Goal: Transaction & Acquisition: Purchase product/service

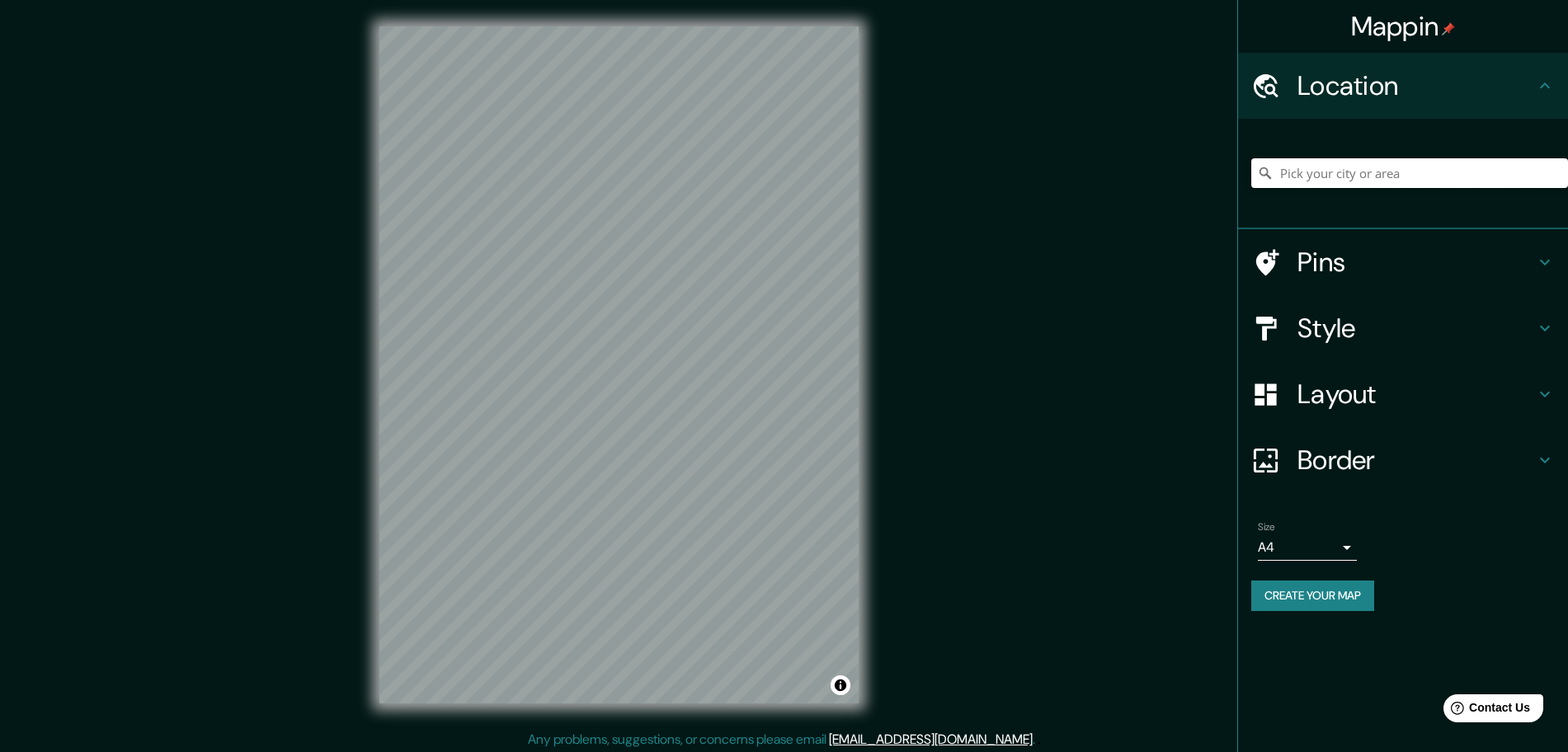
click at [1328, 176] on input "Pick your city or area" at bounding box center [1409, 173] width 316 height 30
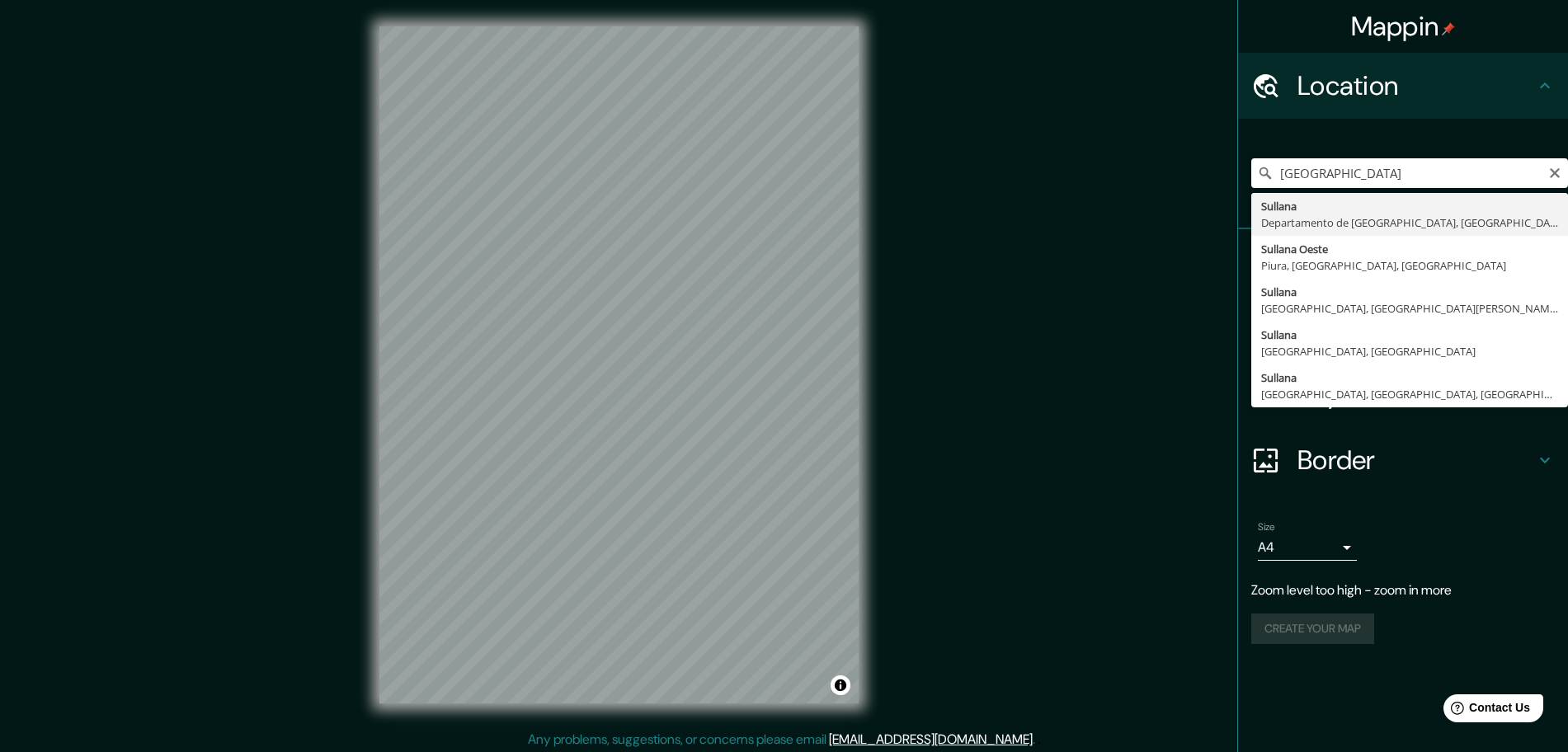
type input "[GEOGRAPHIC_DATA], [GEOGRAPHIC_DATA], [GEOGRAPHIC_DATA]"
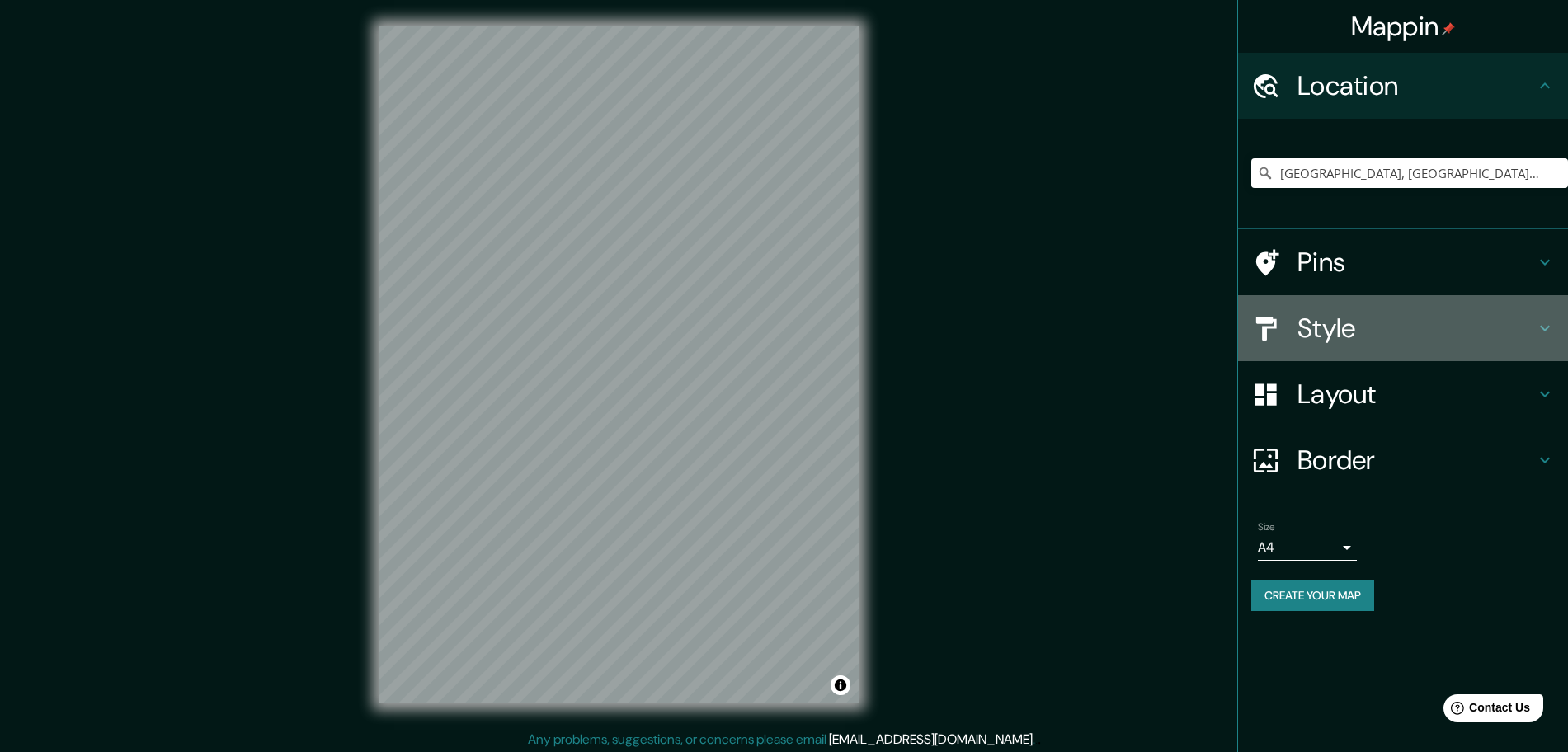
click at [1498, 321] on h4 "Style" at bounding box center [1416, 328] width 238 height 33
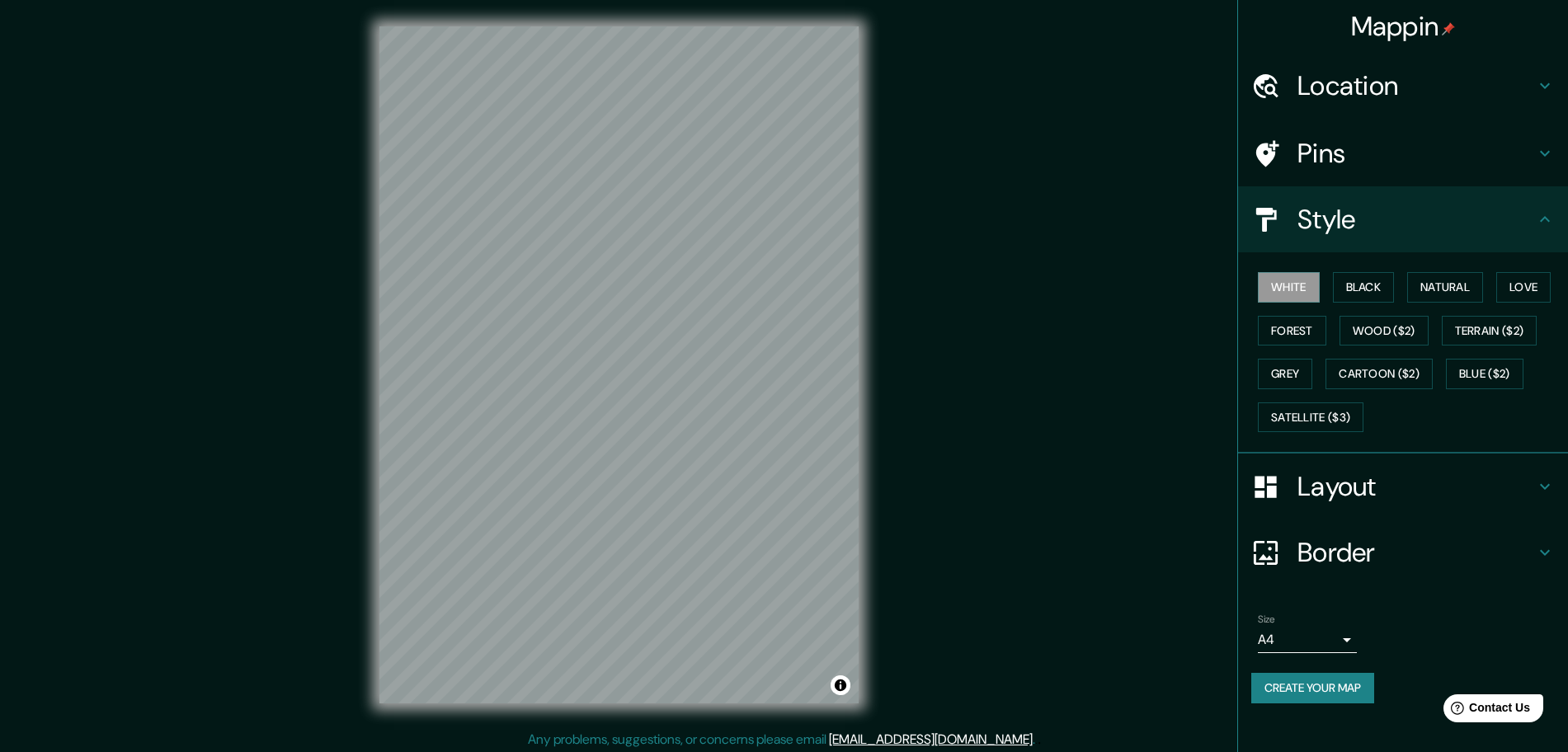
click at [1320, 485] on h4 "Layout" at bounding box center [1416, 487] width 238 height 33
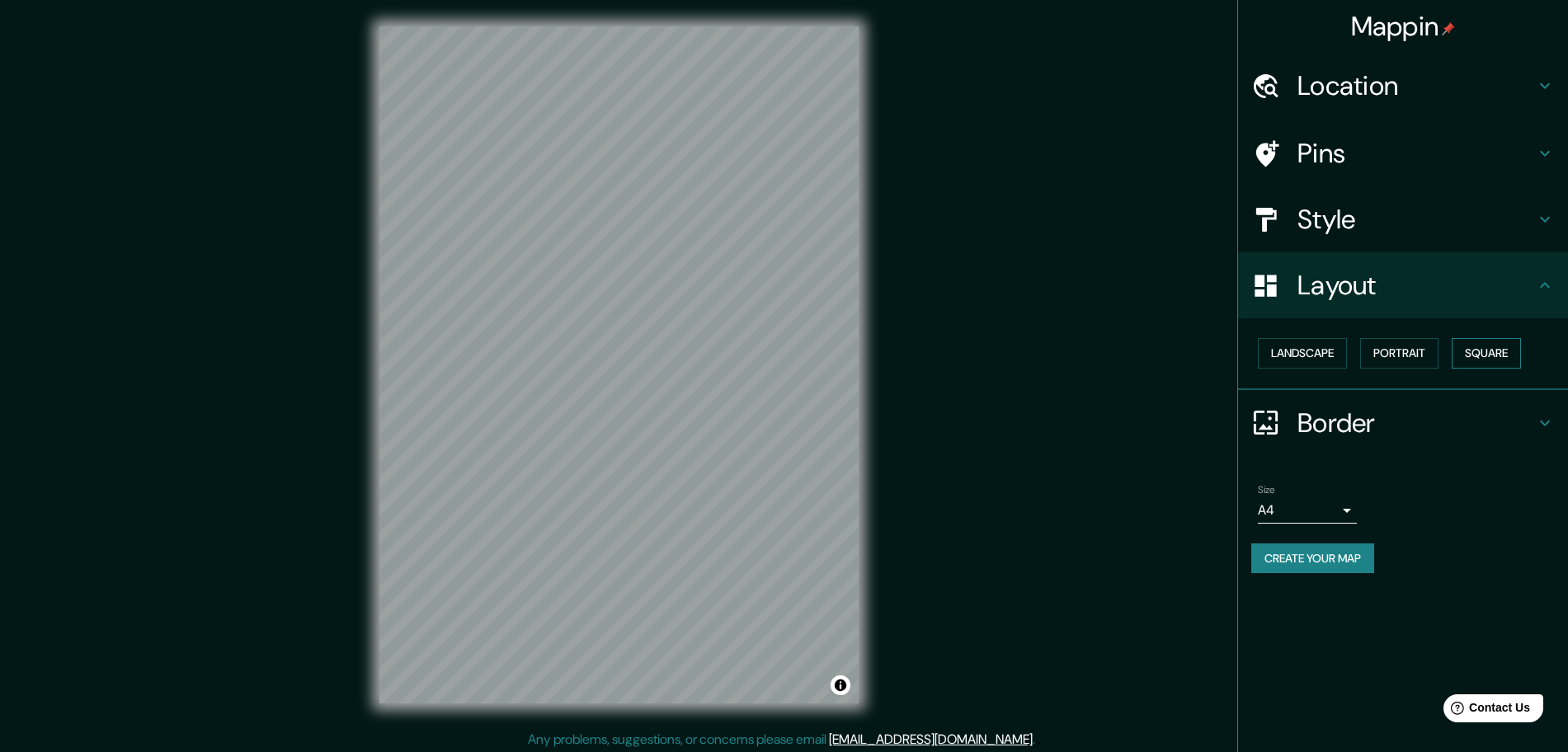
click at [1494, 358] on button "Square" at bounding box center [1486, 354] width 69 height 31
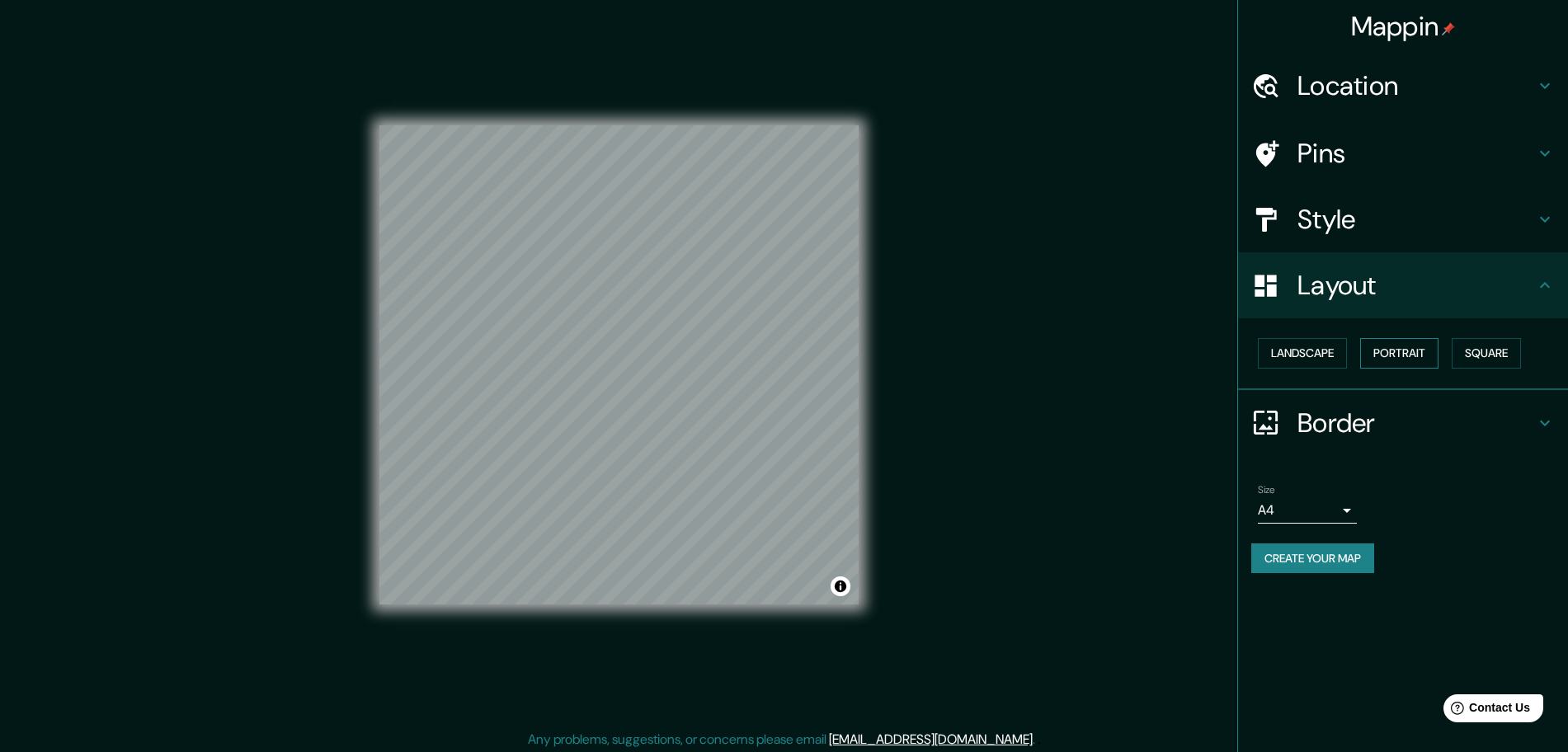
click at [1383, 351] on button "Portrait" at bounding box center [1399, 354] width 78 height 31
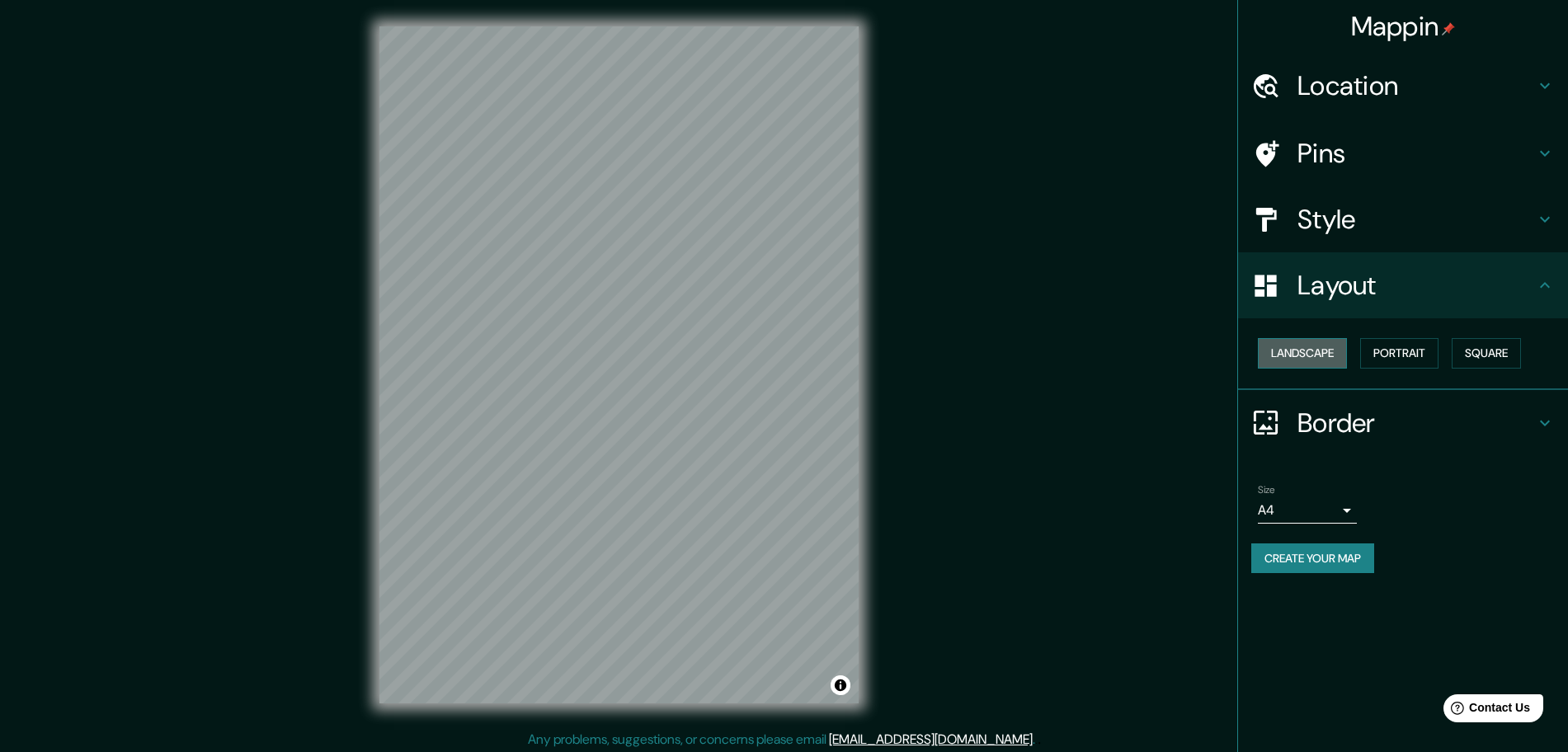
click at [1293, 340] on button "Landscape" at bounding box center [1302, 354] width 89 height 31
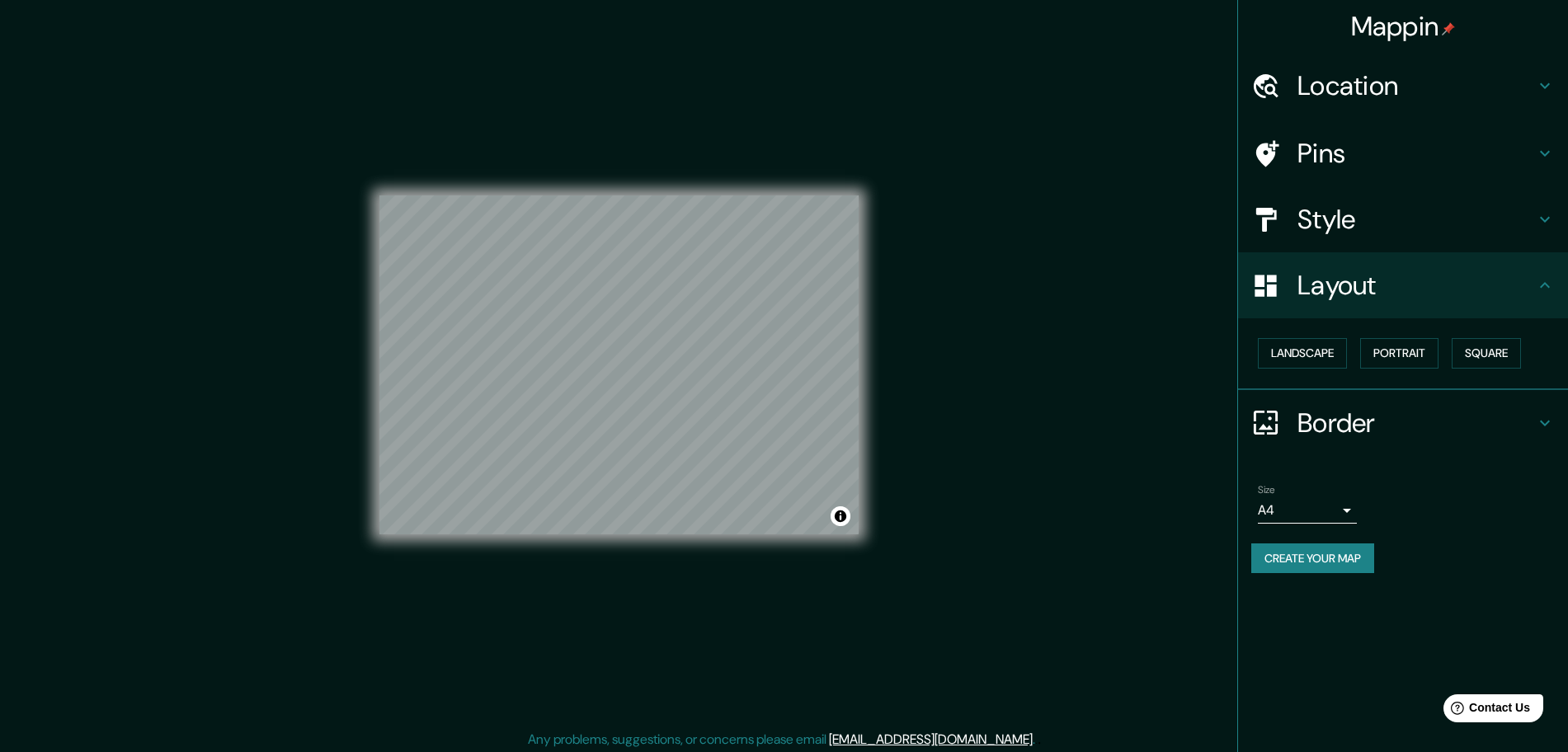
click at [1447, 99] on h4 "Location" at bounding box center [1416, 86] width 238 height 33
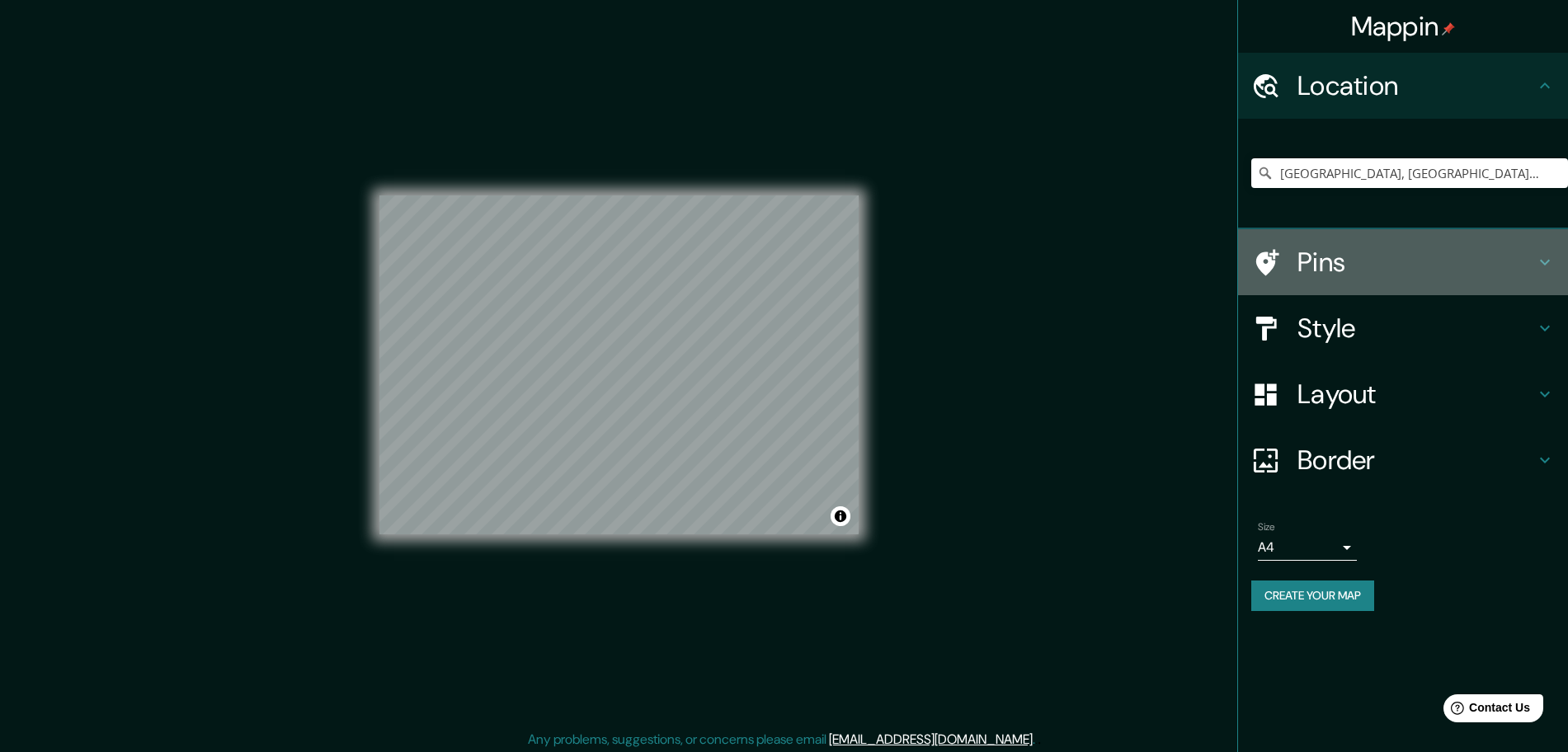
click at [1486, 263] on h4 "Pins" at bounding box center [1416, 262] width 238 height 33
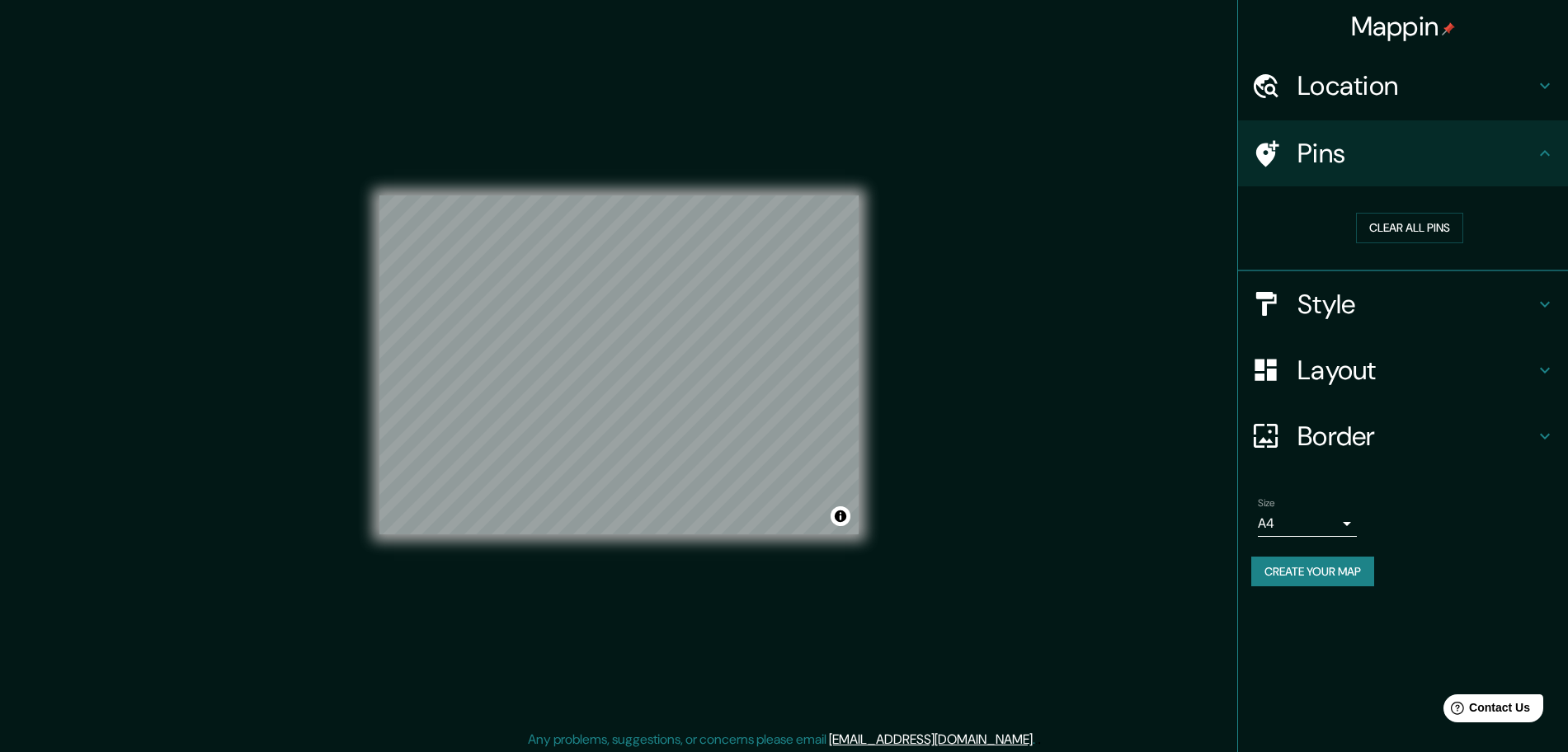
click at [1103, 470] on div "Mappin Location [GEOGRAPHIC_DATA], [GEOGRAPHIC_DATA], [GEOGRAPHIC_DATA] Pins Cl…" at bounding box center [784, 378] width 1568 height 756
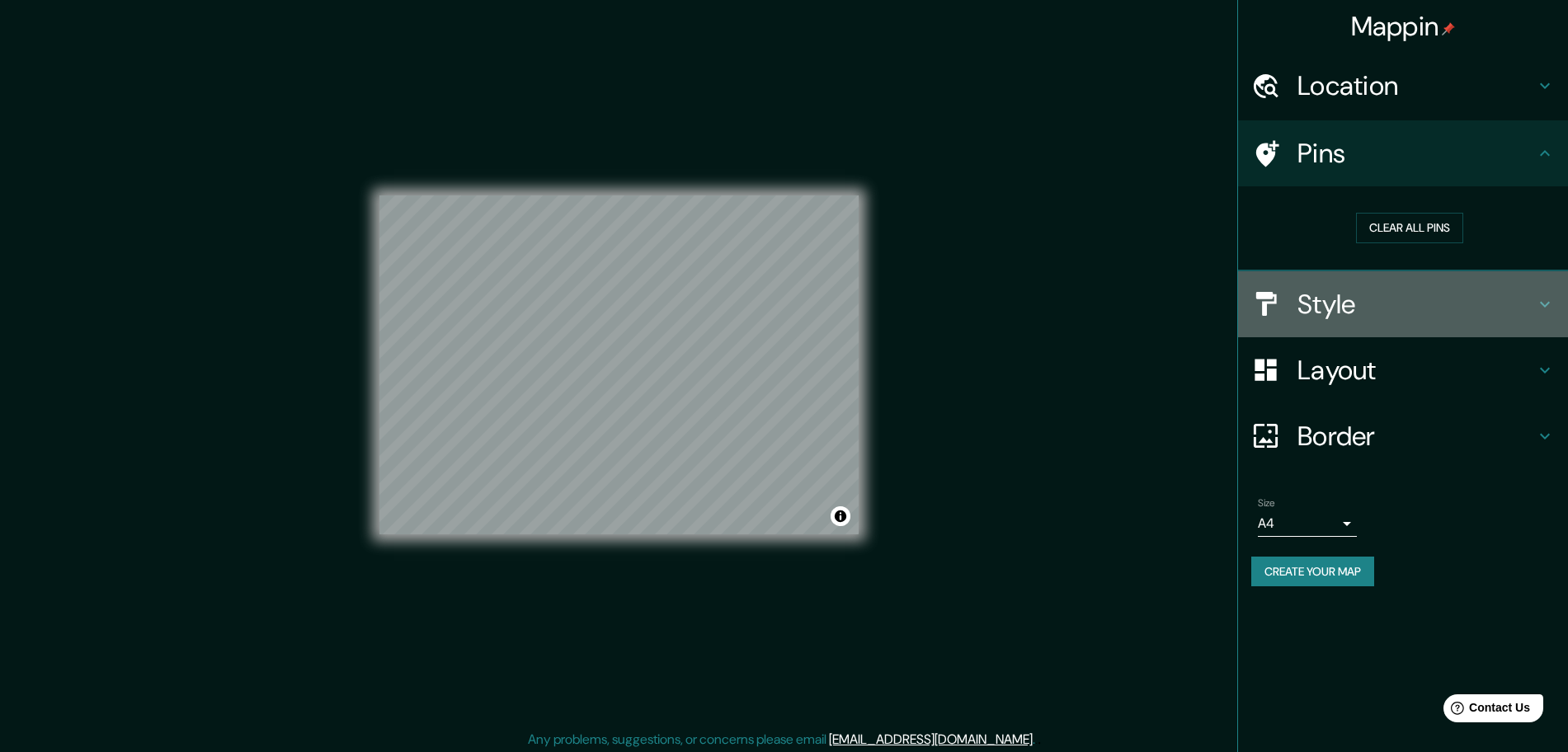
click at [1366, 283] on div "Style" at bounding box center [1403, 304] width 330 height 66
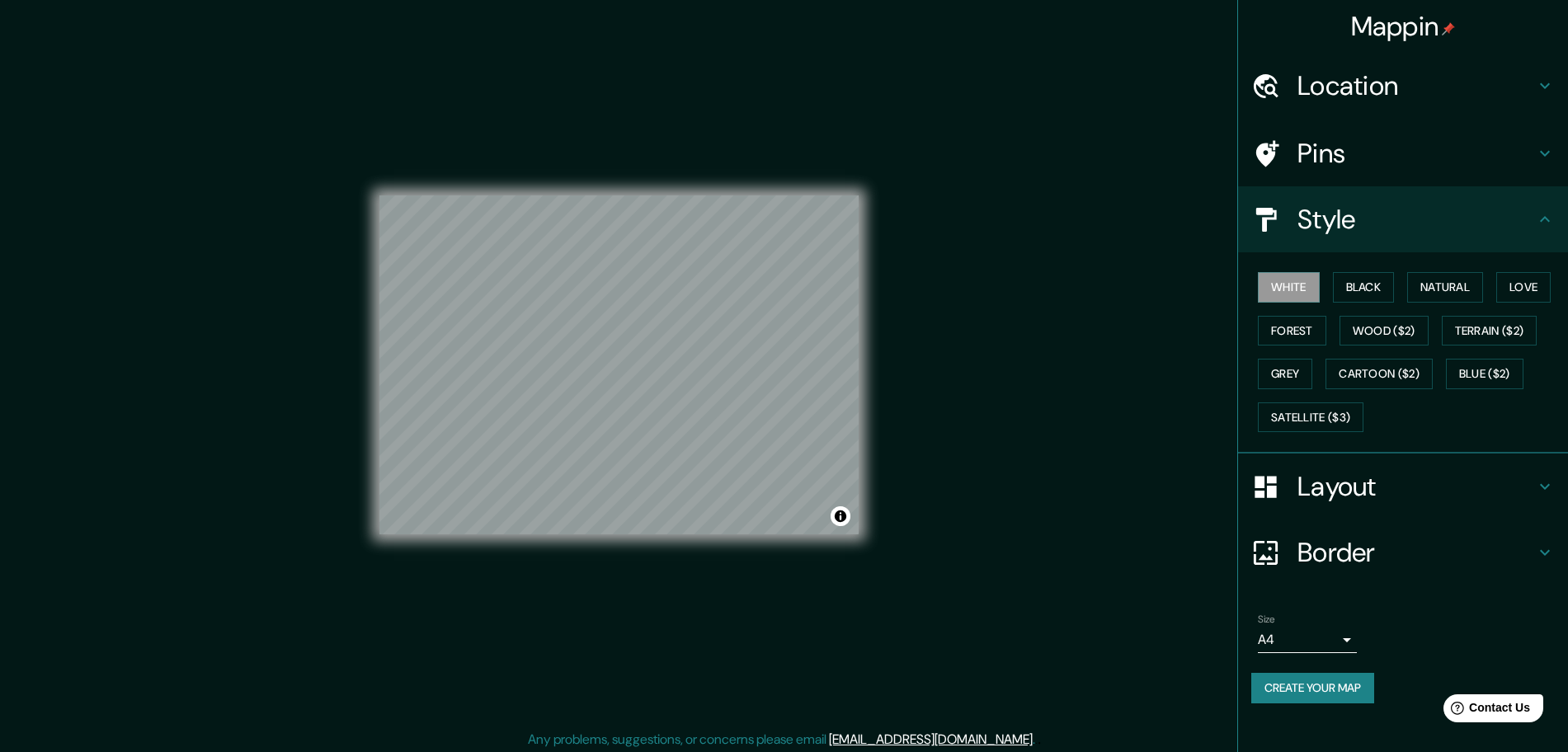
click at [1381, 489] on h4 "Layout" at bounding box center [1416, 487] width 238 height 33
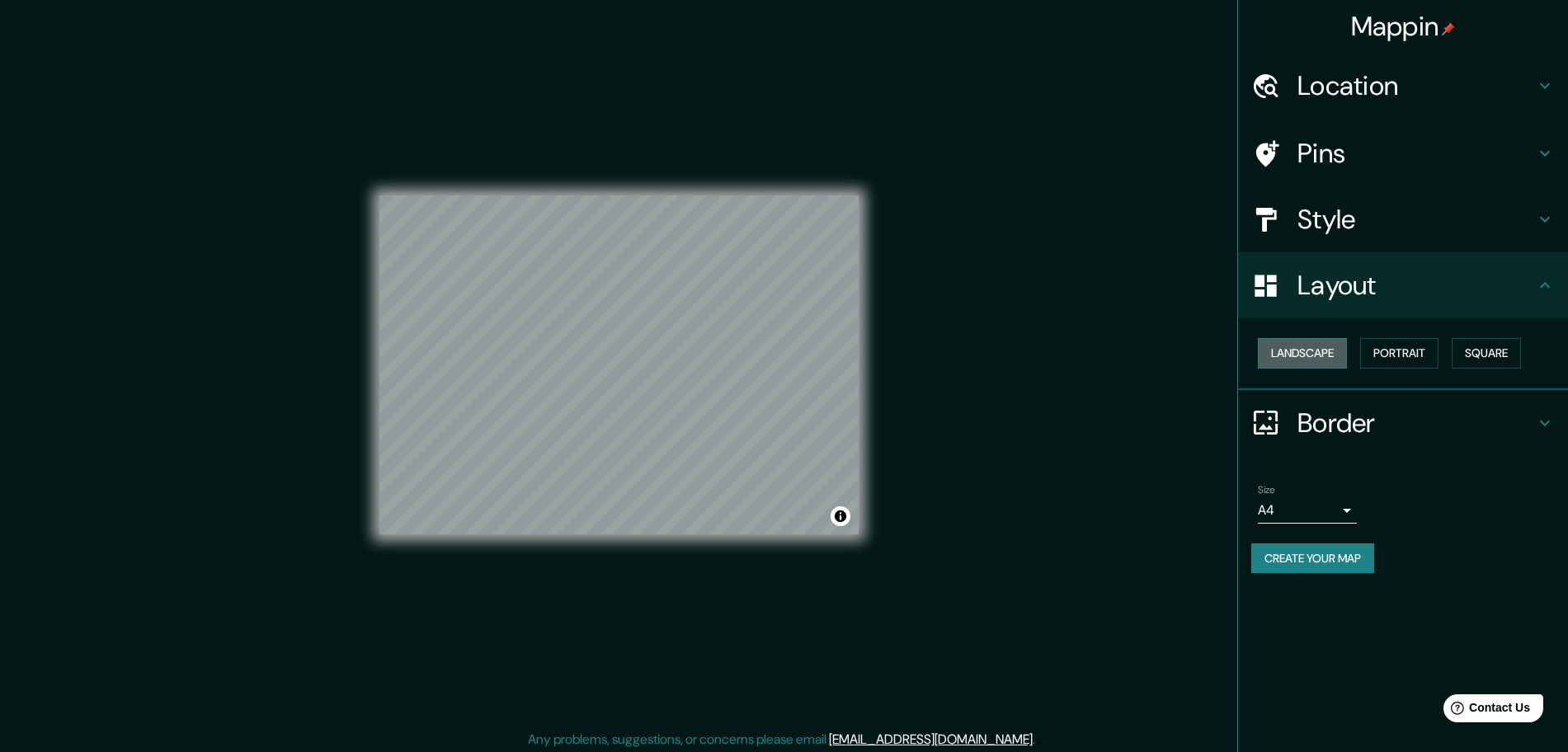
click at [1294, 338] on button "Landscape" at bounding box center [1302, 354] width 89 height 31
click at [1369, 344] on button "Portrait" at bounding box center [1399, 354] width 78 height 31
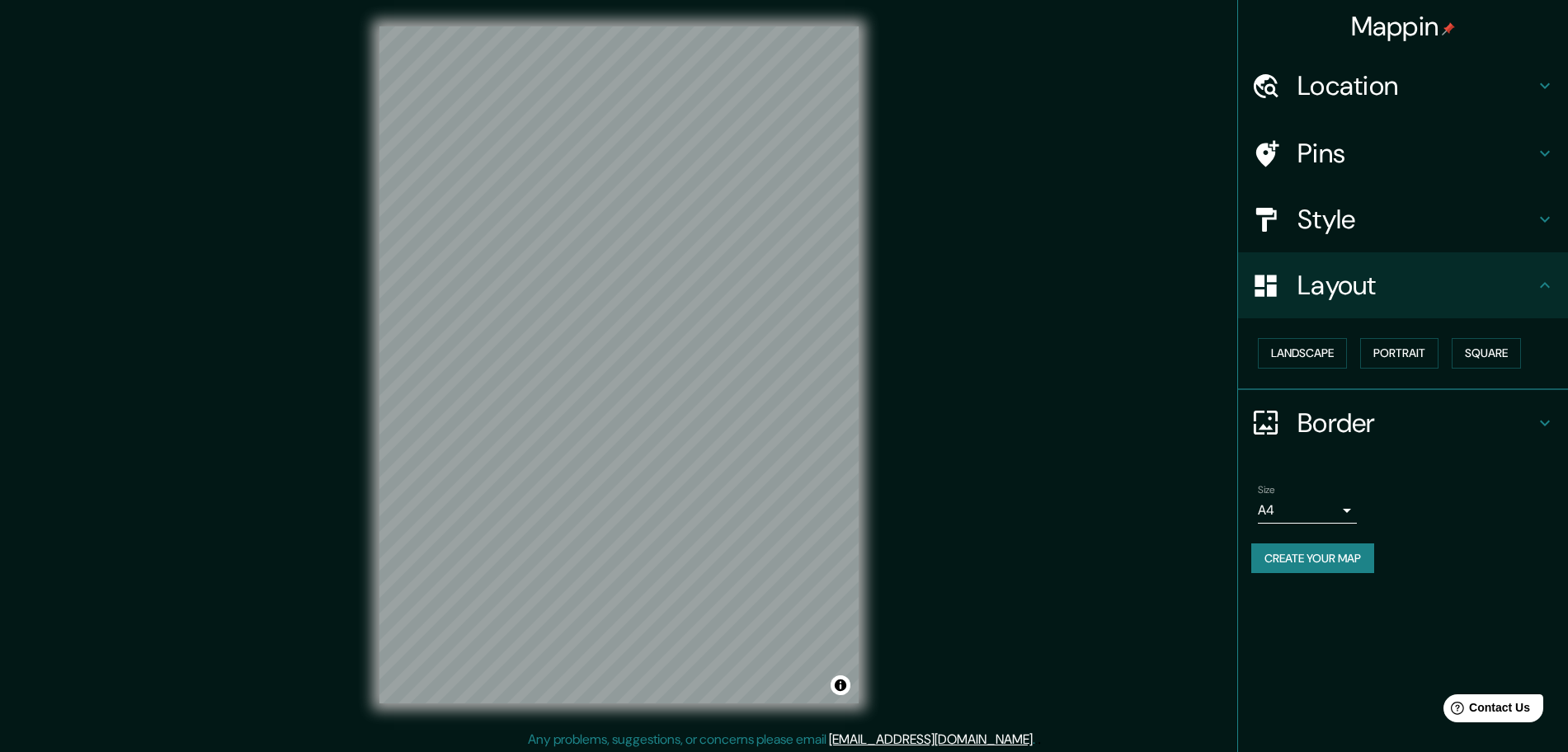
click at [1535, 338] on div "Landscape [GEOGRAPHIC_DATA]" at bounding box center [1409, 353] width 316 height 43
click at [1529, 342] on div "Landscape [GEOGRAPHIC_DATA]" at bounding box center [1409, 353] width 316 height 43
click at [1521, 352] on button "Square" at bounding box center [1486, 354] width 69 height 31
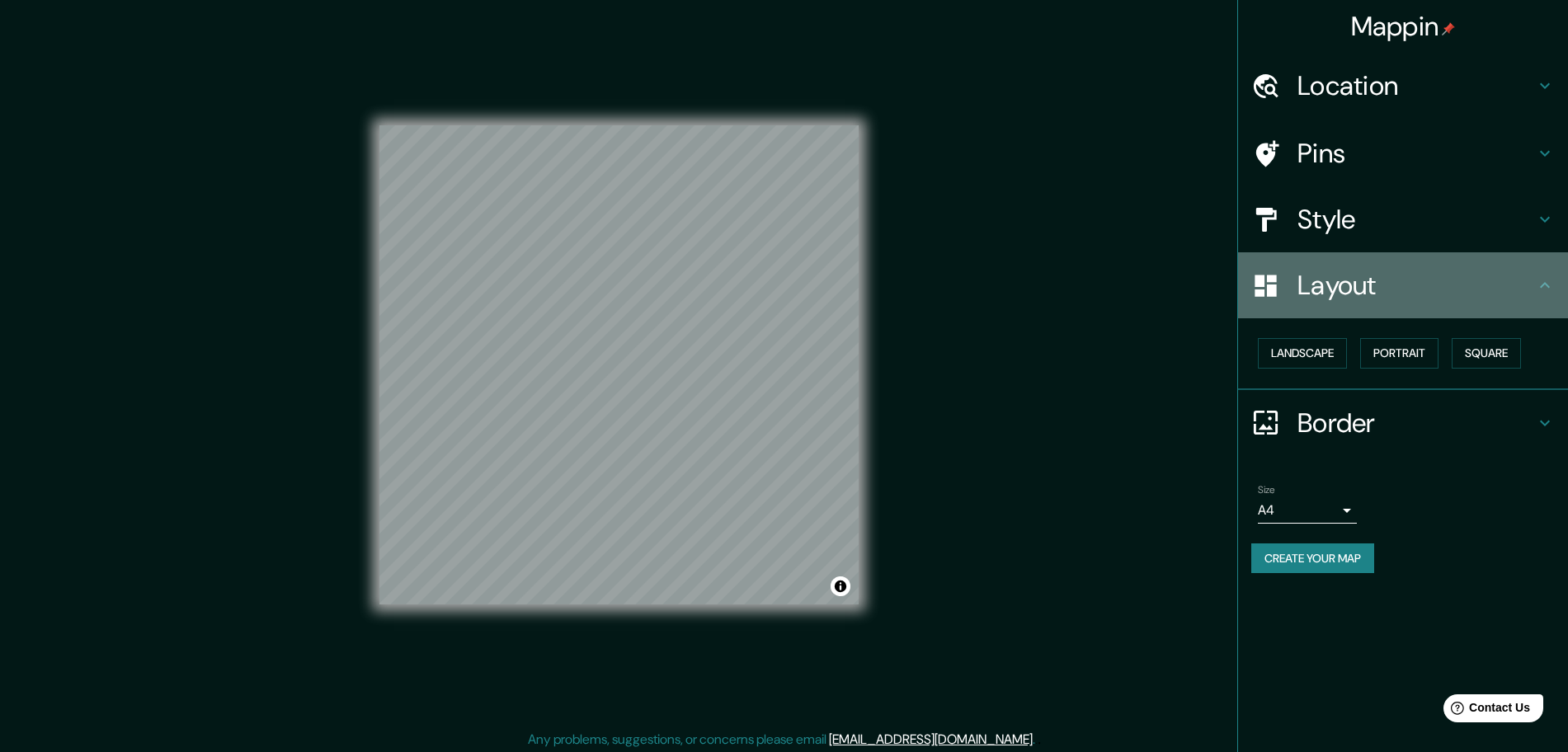
click at [1556, 278] on div "Layout" at bounding box center [1403, 285] width 330 height 66
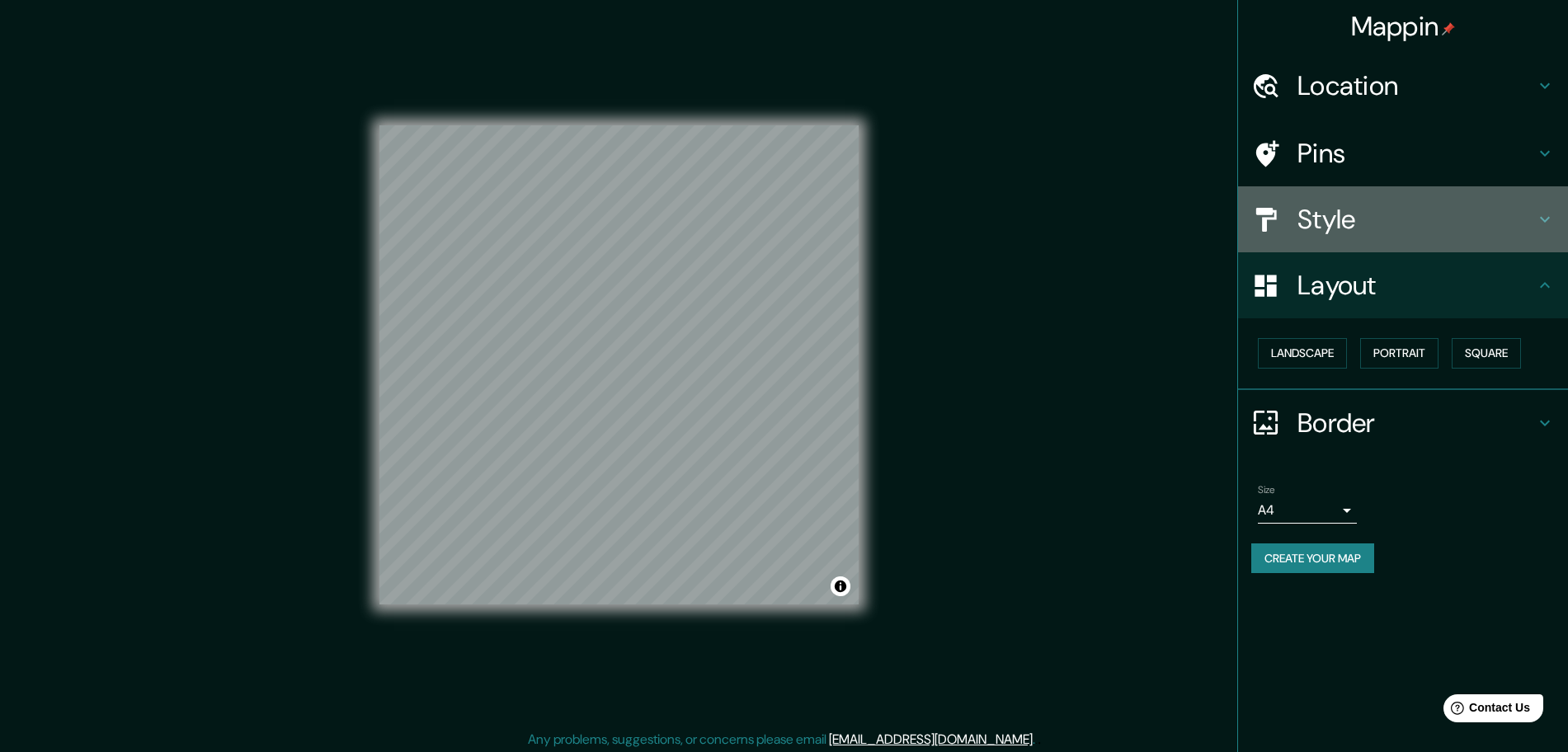
click at [1529, 227] on h4 "Style" at bounding box center [1416, 219] width 238 height 33
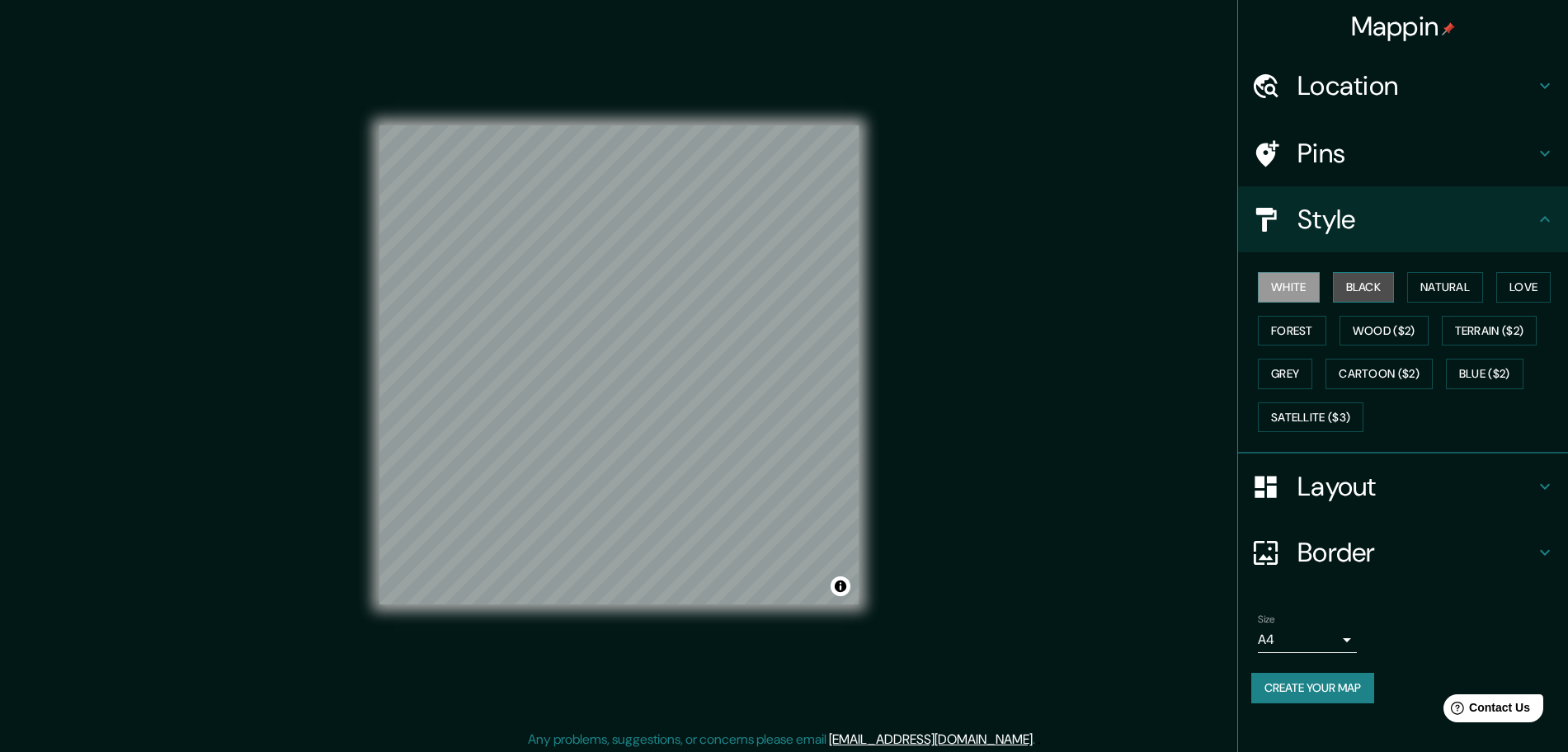
click at [1391, 291] on button "Black" at bounding box center [1363, 288] width 62 height 31
click at [1384, 288] on button "Black" at bounding box center [1363, 288] width 62 height 31
click at [1460, 280] on button "Natural" at bounding box center [1445, 288] width 76 height 31
click at [1517, 288] on button "Love" at bounding box center [1523, 288] width 55 height 31
click at [1286, 344] on button "Forest" at bounding box center [1291, 331] width 68 height 31
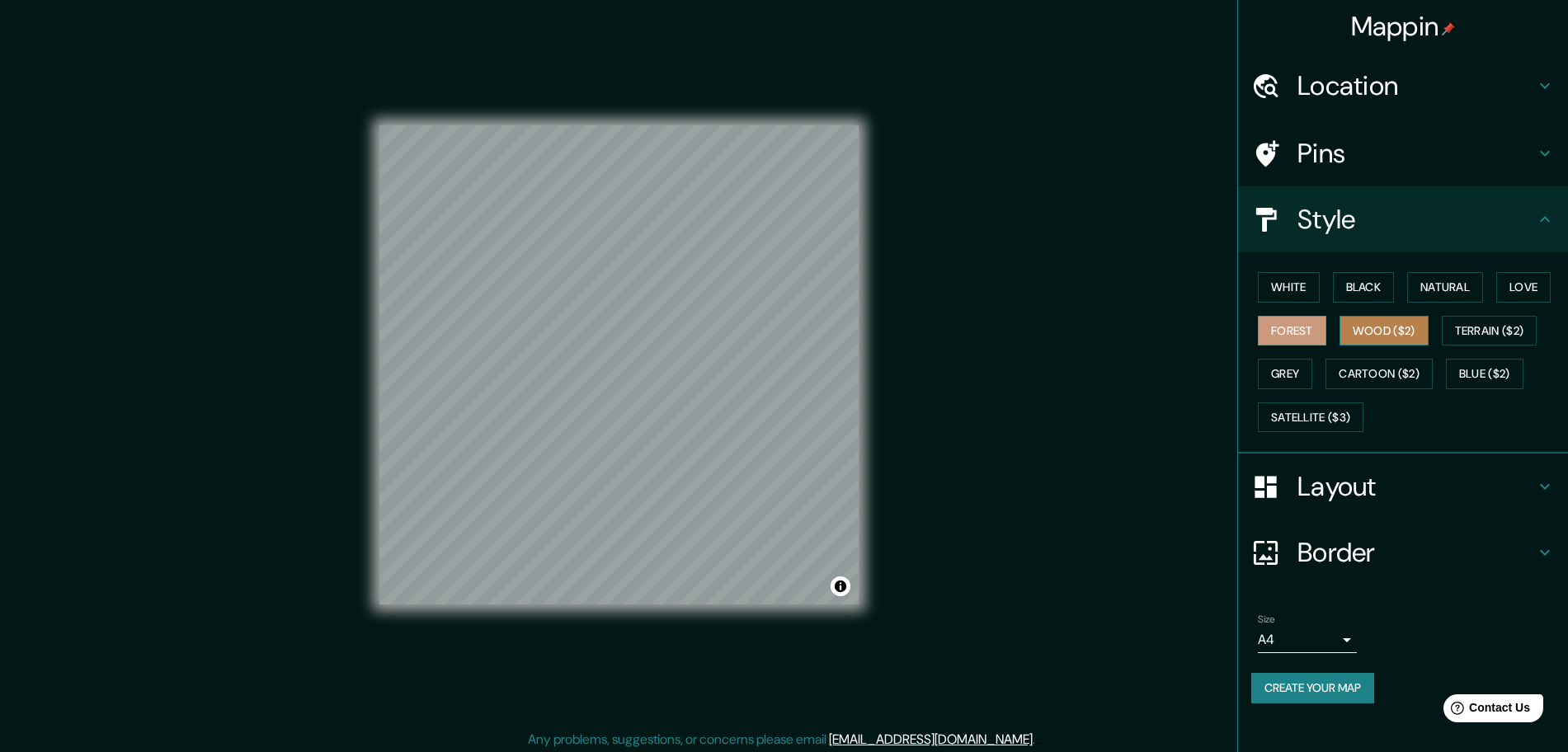
click at [1407, 330] on button "Wood ($2)" at bounding box center [1383, 331] width 89 height 31
click at [1488, 333] on button "Terrain ($2)" at bounding box center [1489, 331] width 95 height 31
click at [1388, 336] on button "Wood ($2)" at bounding box center [1383, 331] width 89 height 31
click at [934, 472] on div "Mappin Location [GEOGRAPHIC_DATA], [GEOGRAPHIC_DATA], [GEOGRAPHIC_DATA] Pins St…" at bounding box center [784, 378] width 1568 height 756
click at [365, 426] on div "© Mapbox © OpenStreetMap Improve this map" at bounding box center [619, 364] width 532 height 730
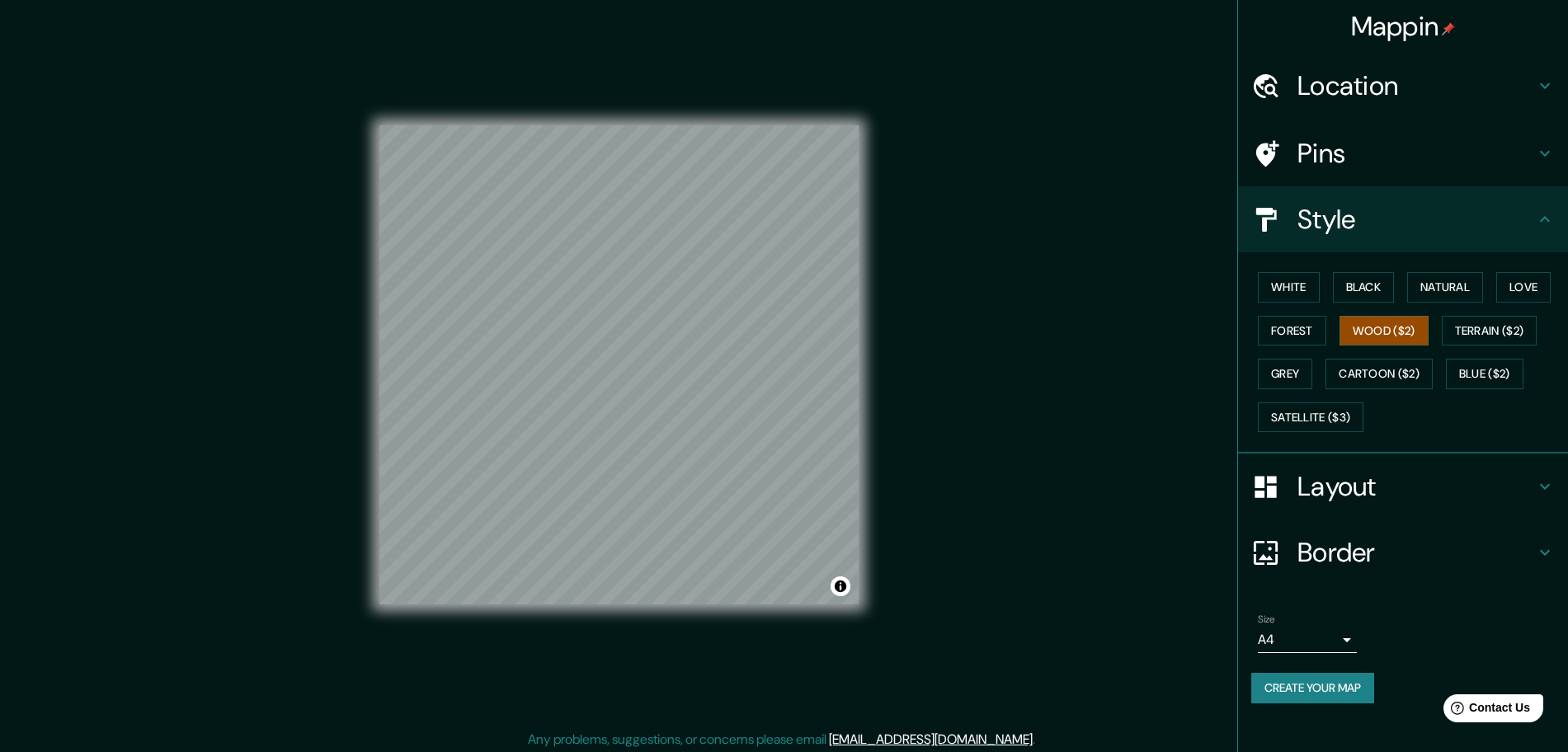
click at [356, 408] on div "© Mapbox © OpenStreetMap Improve this map" at bounding box center [619, 364] width 532 height 730
click at [1463, 349] on div "White Black Natural Love Forest Wood ($2) Terrain ($2) Grey Cartoon ($2) Blue (…" at bounding box center [1409, 352] width 316 height 173
click at [1477, 336] on button "Terrain ($2)" at bounding box center [1489, 331] width 95 height 31
click at [1268, 379] on button "Grey" at bounding box center [1284, 374] width 55 height 31
click at [1363, 385] on button "Cartoon ($2)" at bounding box center [1378, 374] width 107 height 31
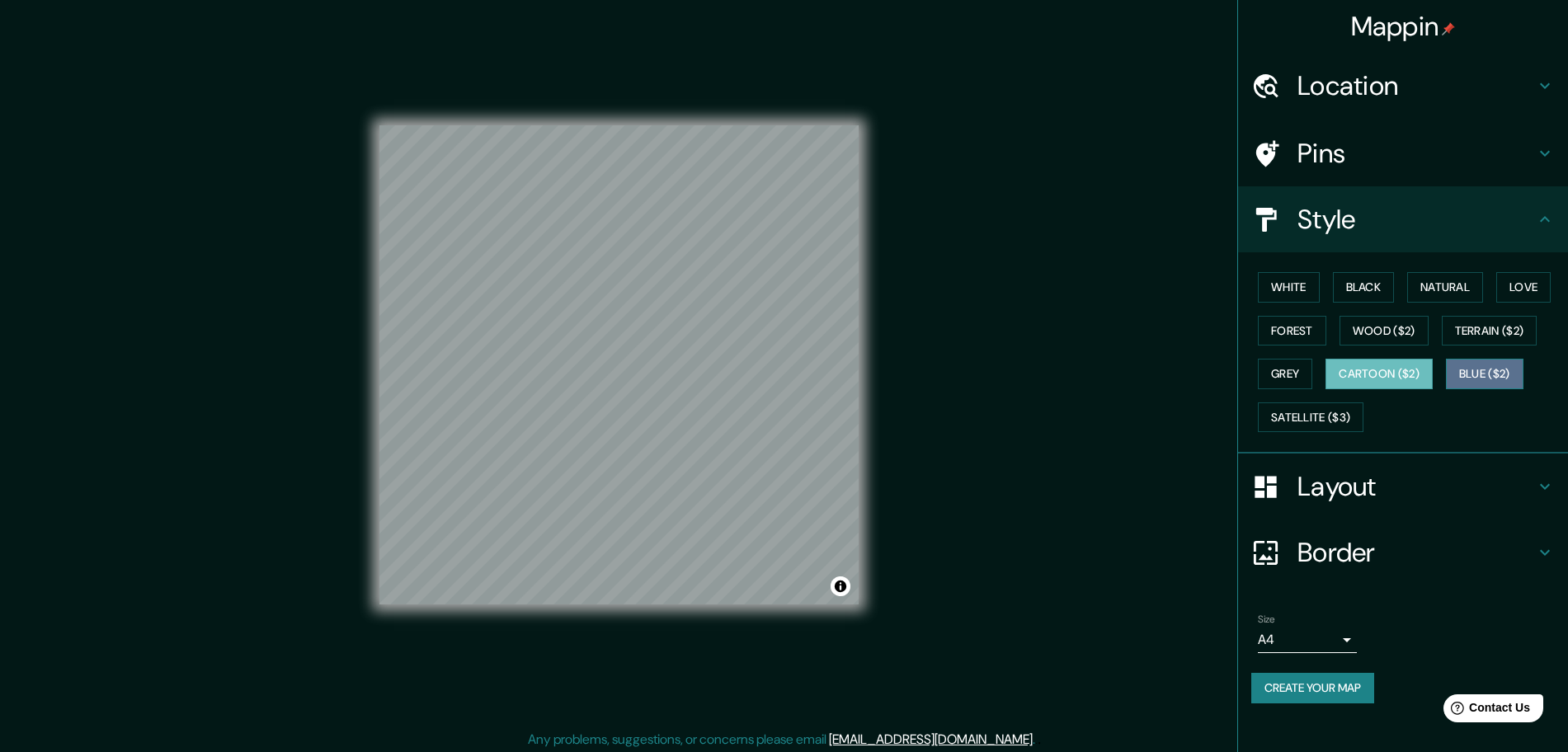
click at [1503, 370] on button "Blue ($2)" at bounding box center [1484, 374] width 78 height 31
click at [1297, 424] on button "Satellite ($3)" at bounding box center [1310, 417] width 106 height 31
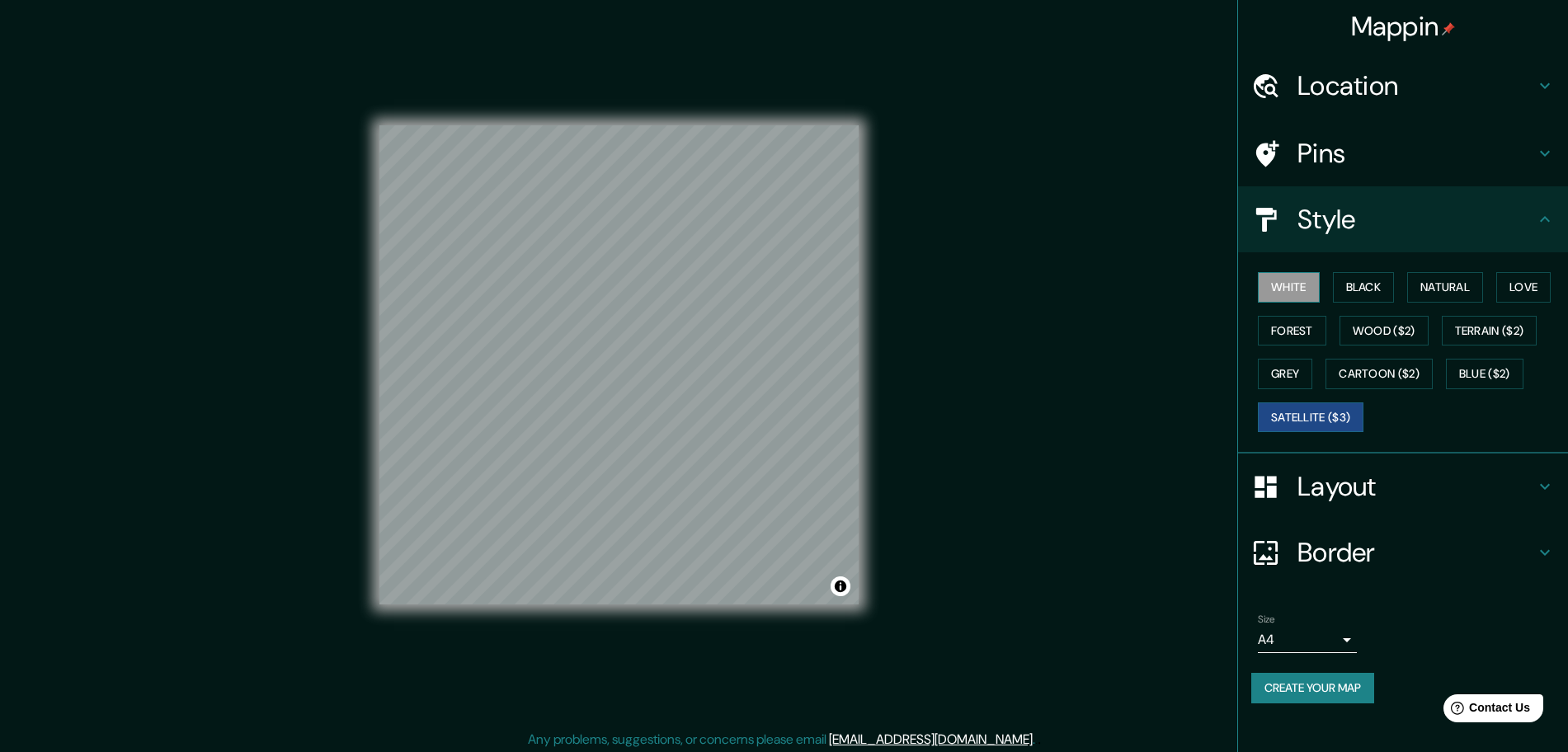
click at [1283, 281] on button "White" at bounding box center [1288, 288] width 62 height 31
click at [1402, 293] on div "White Black Natural Love Forest Wood ($2) Terrain ($2) Grey Cartoon ($2) Blue (…" at bounding box center [1409, 352] width 316 height 173
click at [1384, 291] on button "Black" at bounding box center [1363, 288] width 62 height 31
click at [1415, 286] on button "Natural" at bounding box center [1445, 288] width 76 height 31
click at [1498, 290] on div "White Black Natural Love Forest Wood ($2) Terrain ($2) Grey Cartoon ($2) Blue (…" at bounding box center [1409, 352] width 316 height 173
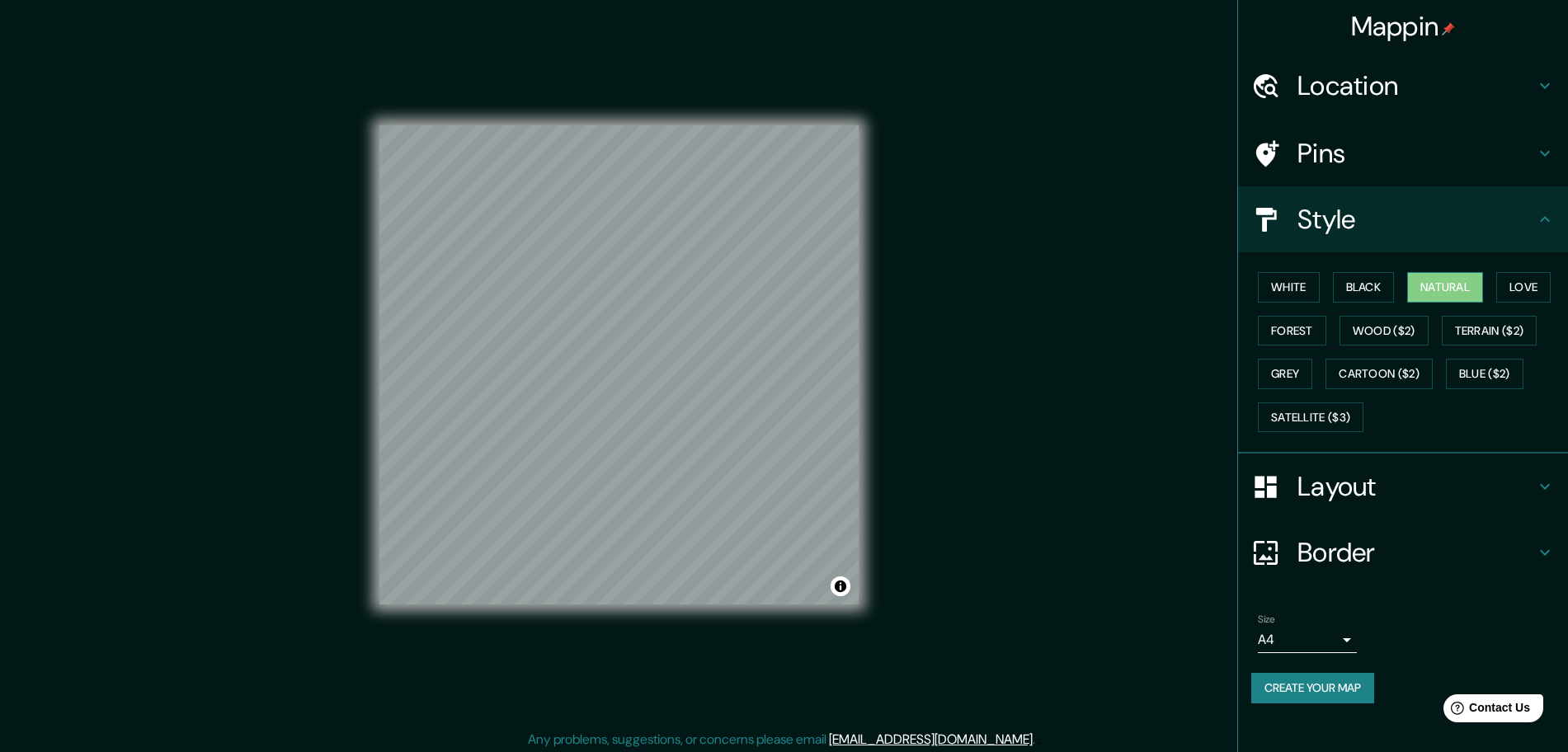
click at [1429, 295] on button "Natural" at bounding box center [1445, 288] width 76 height 31
click at [1281, 291] on button "White" at bounding box center [1288, 288] width 62 height 31
click at [1529, 282] on button "Love" at bounding box center [1523, 288] width 55 height 31
click at [1264, 292] on button "White" at bounding box center [1288, 288] width 62 height 31
click at [1355, 683] on button "Create your map" at bounding box center [1313, 689] width 123 height 31
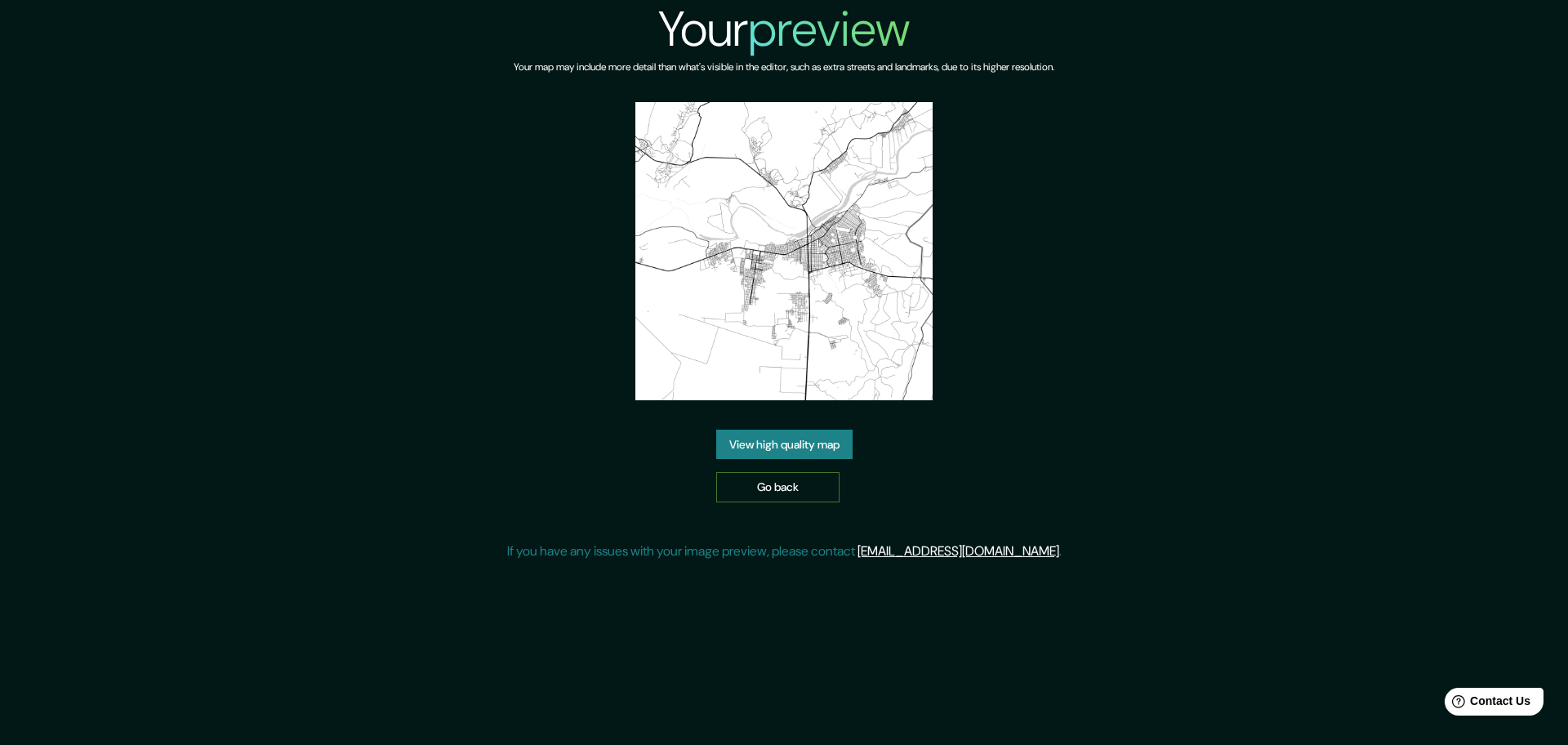
click at [815, 484] on link "Go back" at bounding box center [777, 488] width 123 height 30
click at [818, 450] on link "View high quality map" at bounding box center [784, 445] width 136 height 30
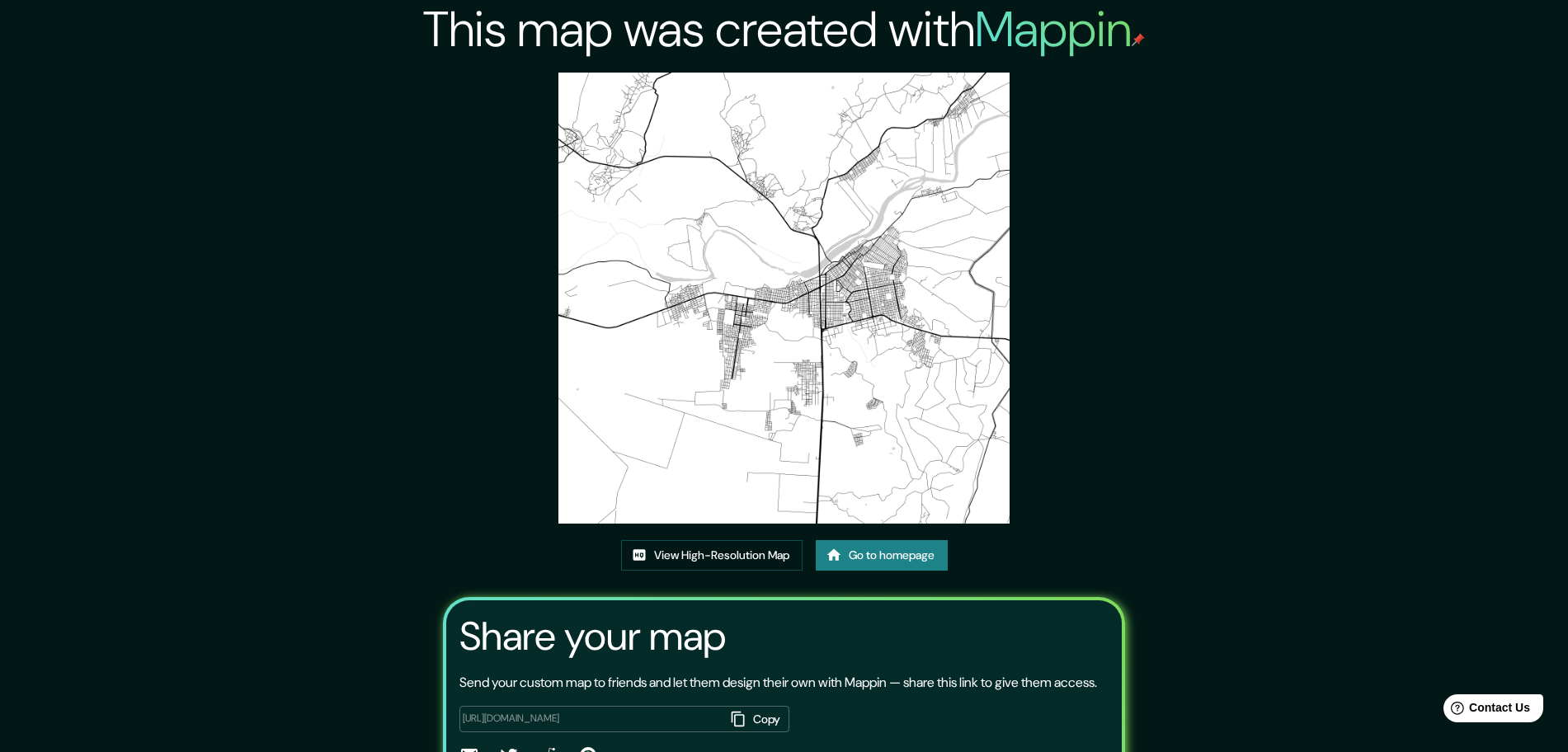
drag, startPoint x: 1368, startPoint y: 170, endPoint x: 1413, endPoint y: 292, distance: 130.0
click at [1393, 323] on div "This map was created with Mappin View High-Resolution Map Go to homepage Share …" at bounding box center [784, 421] width 1568 height 843
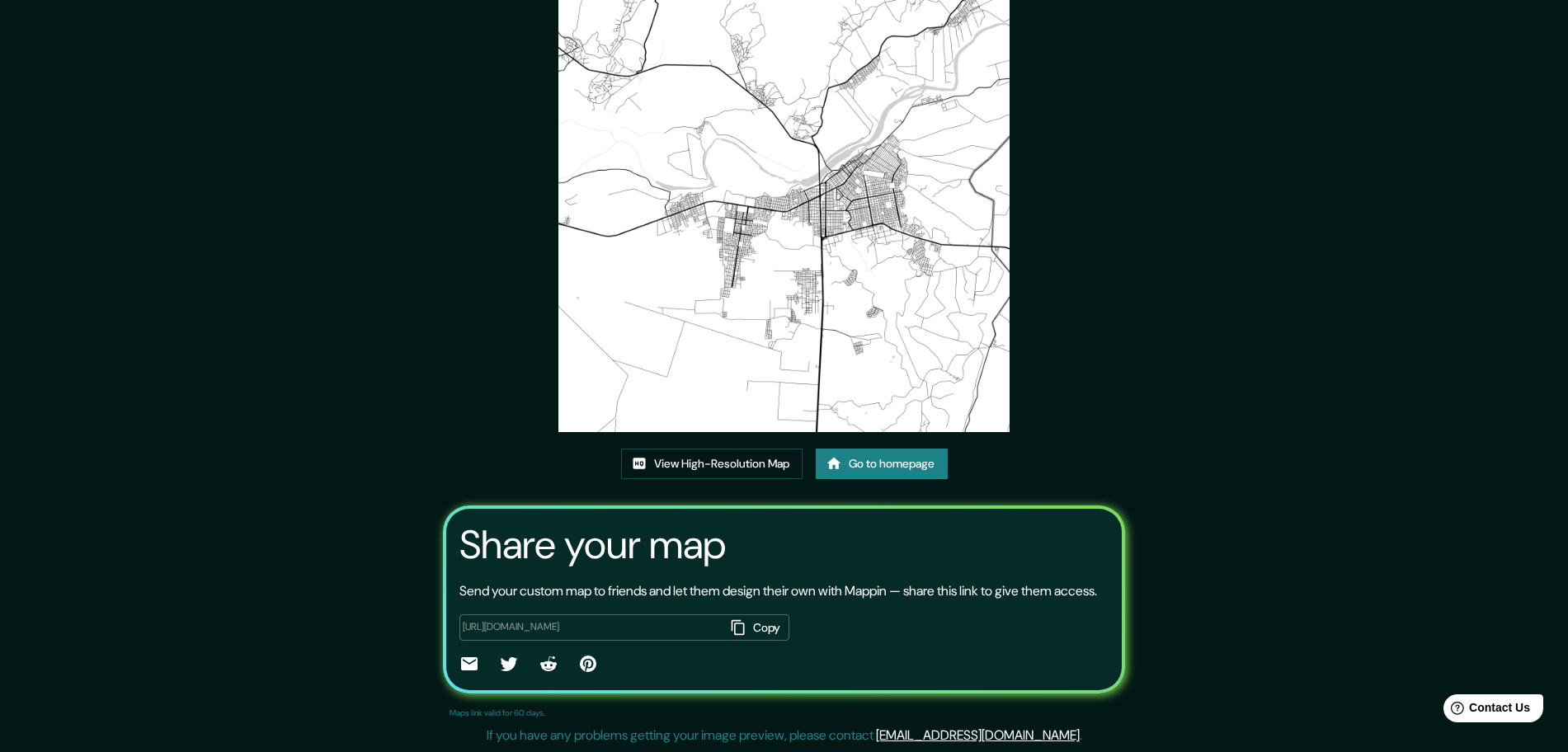
scroll to position [9, 0]
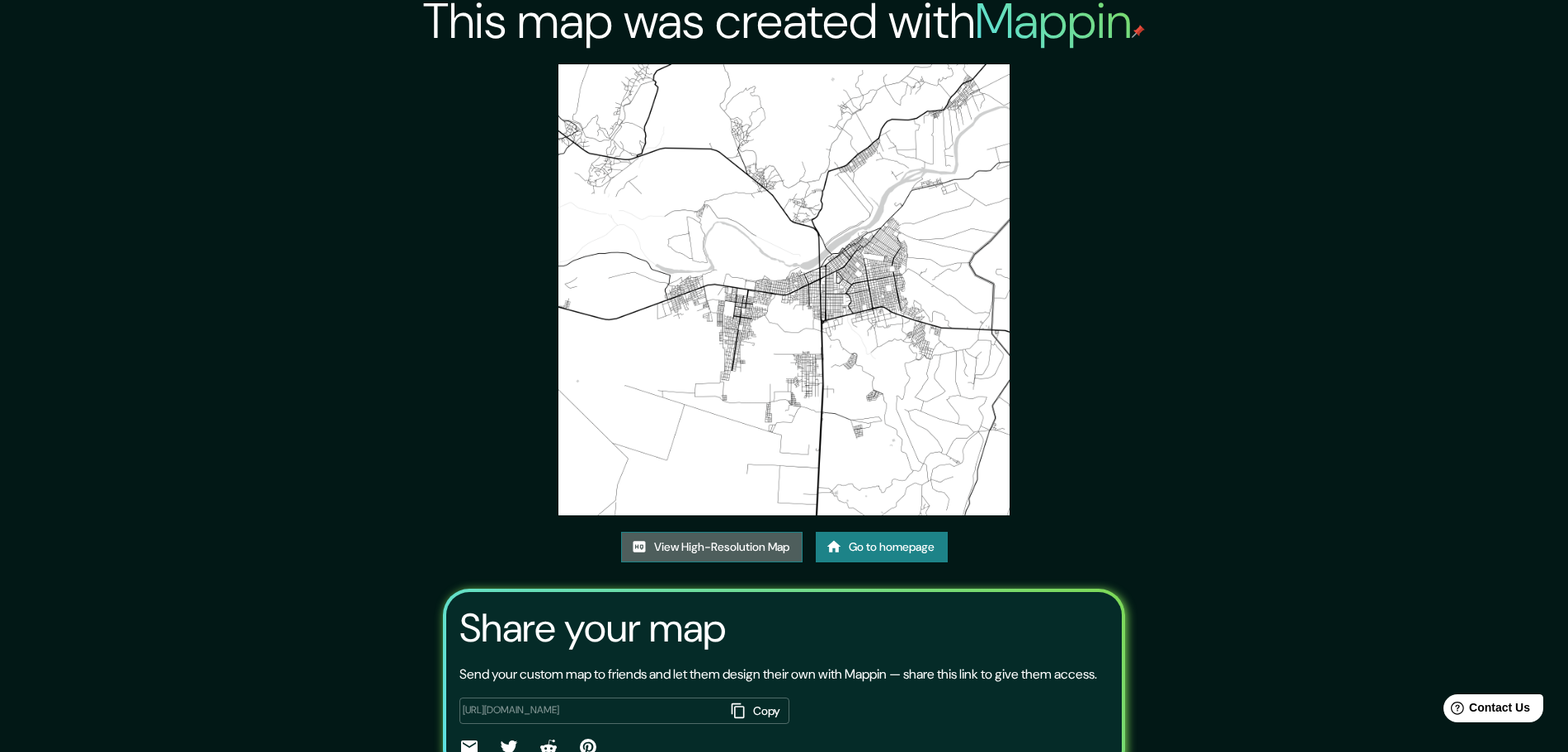
click at [777, 557] on link "View High-Resolution Map" at bounding box center [712, 547] width 182 height 31
click at [911, 532] on link "Go to homepage" at bounding box center [881, 547] width 132 height 31
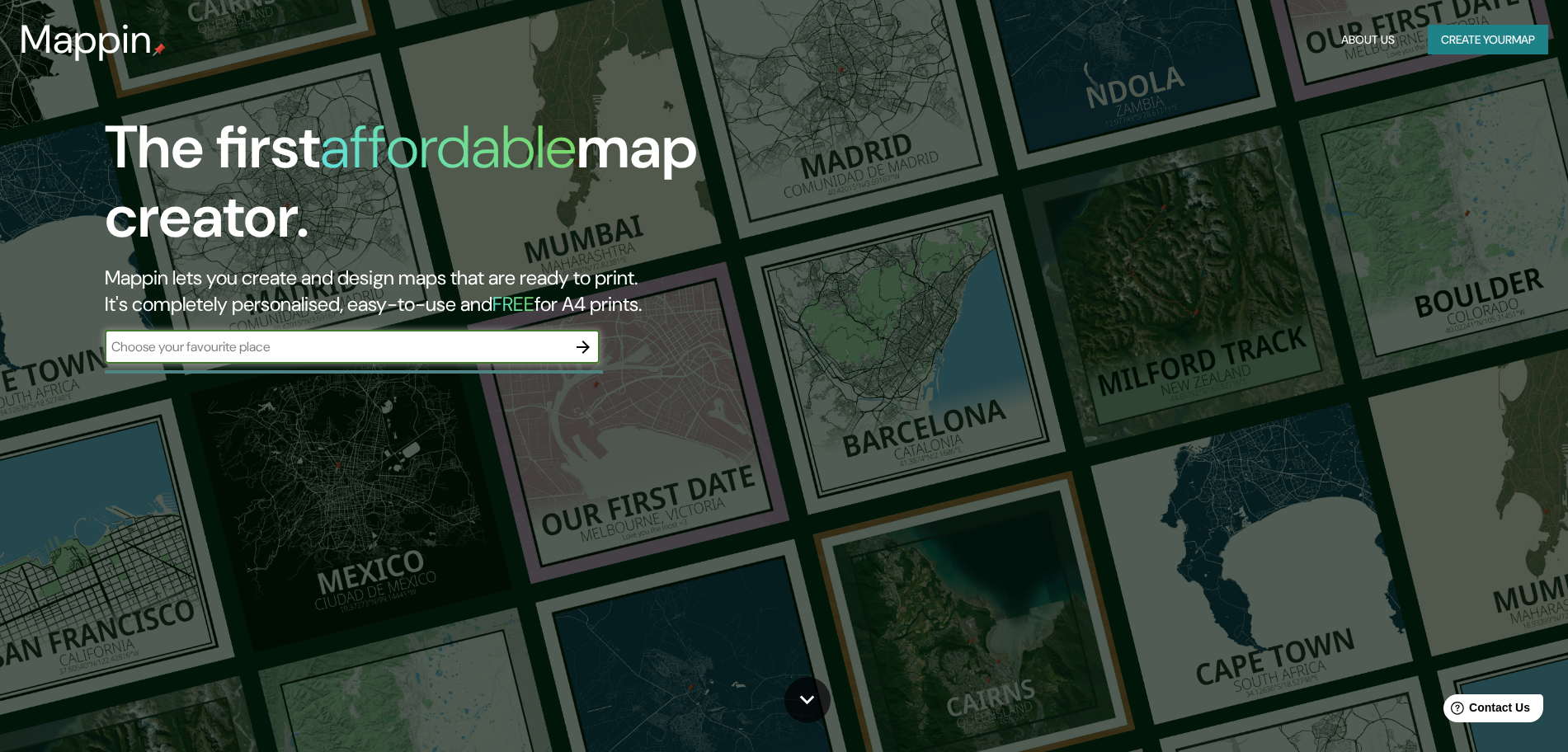
click at [585, 348] on icon "button" at bounding box center [583, 347] width 20 height 20
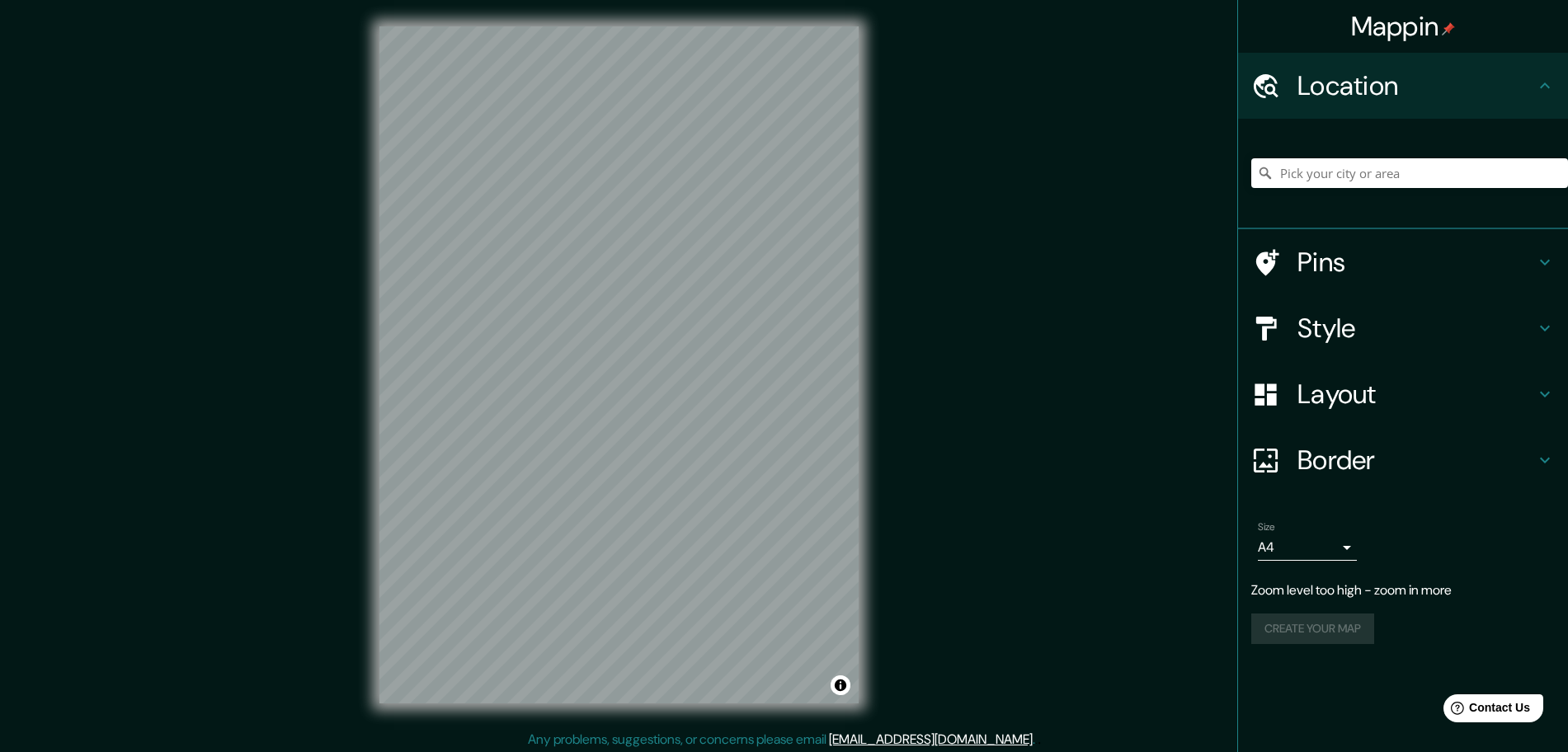
click at [1419, 188] on div at bounding box center [1409, 173] width 316 height 83
click at [1427, 168] on input "Pick your city or area" at bounding box center [1409, 173] width 316 height 30
